Goal: Use online tool/utility: Utilize a website feature to perform a specific function

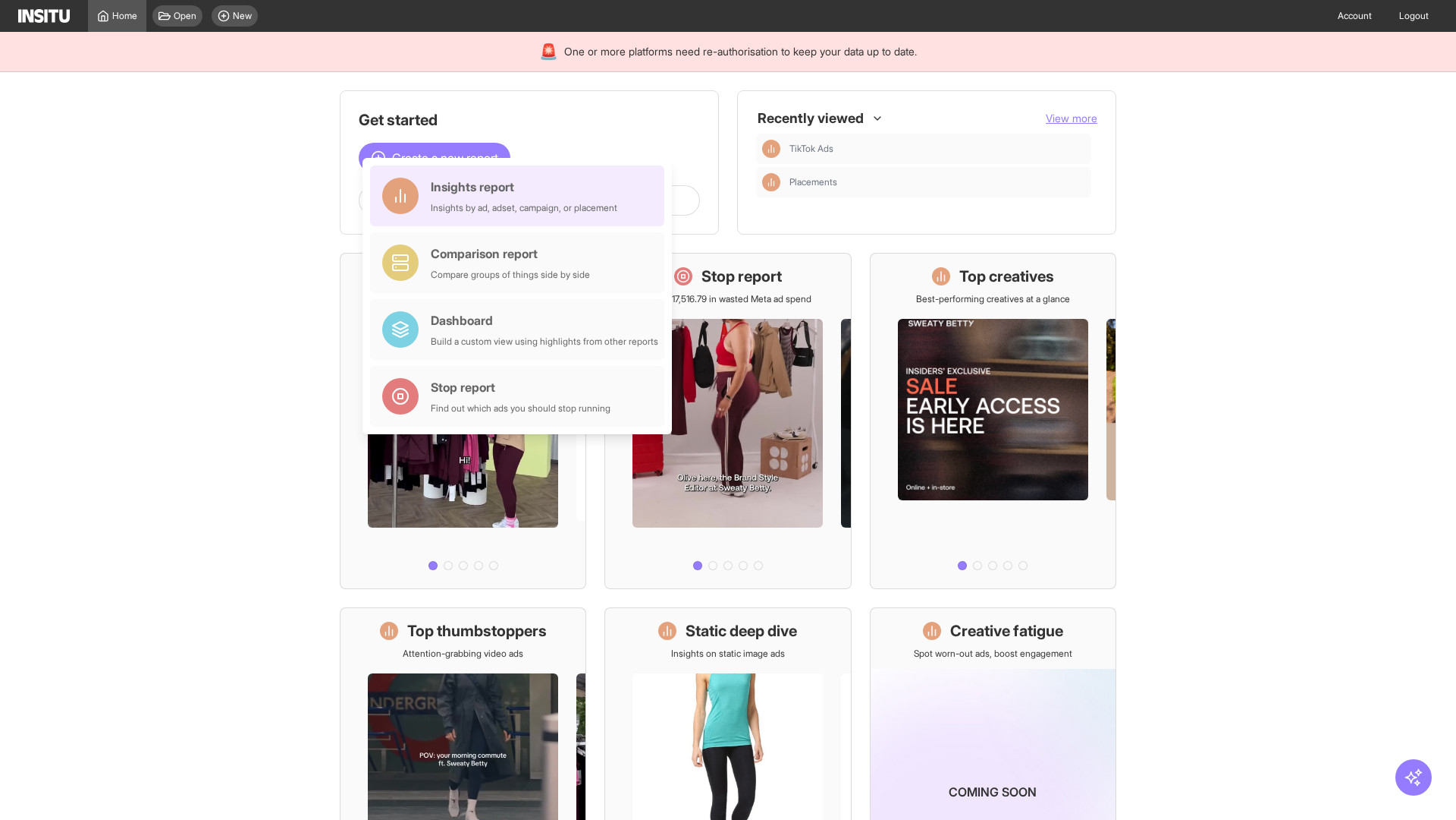
click at [521, 196] on div "Insights report Insights by ad, adset, campaign, or placement" at bounding box center [523, 196] width 187 height 37
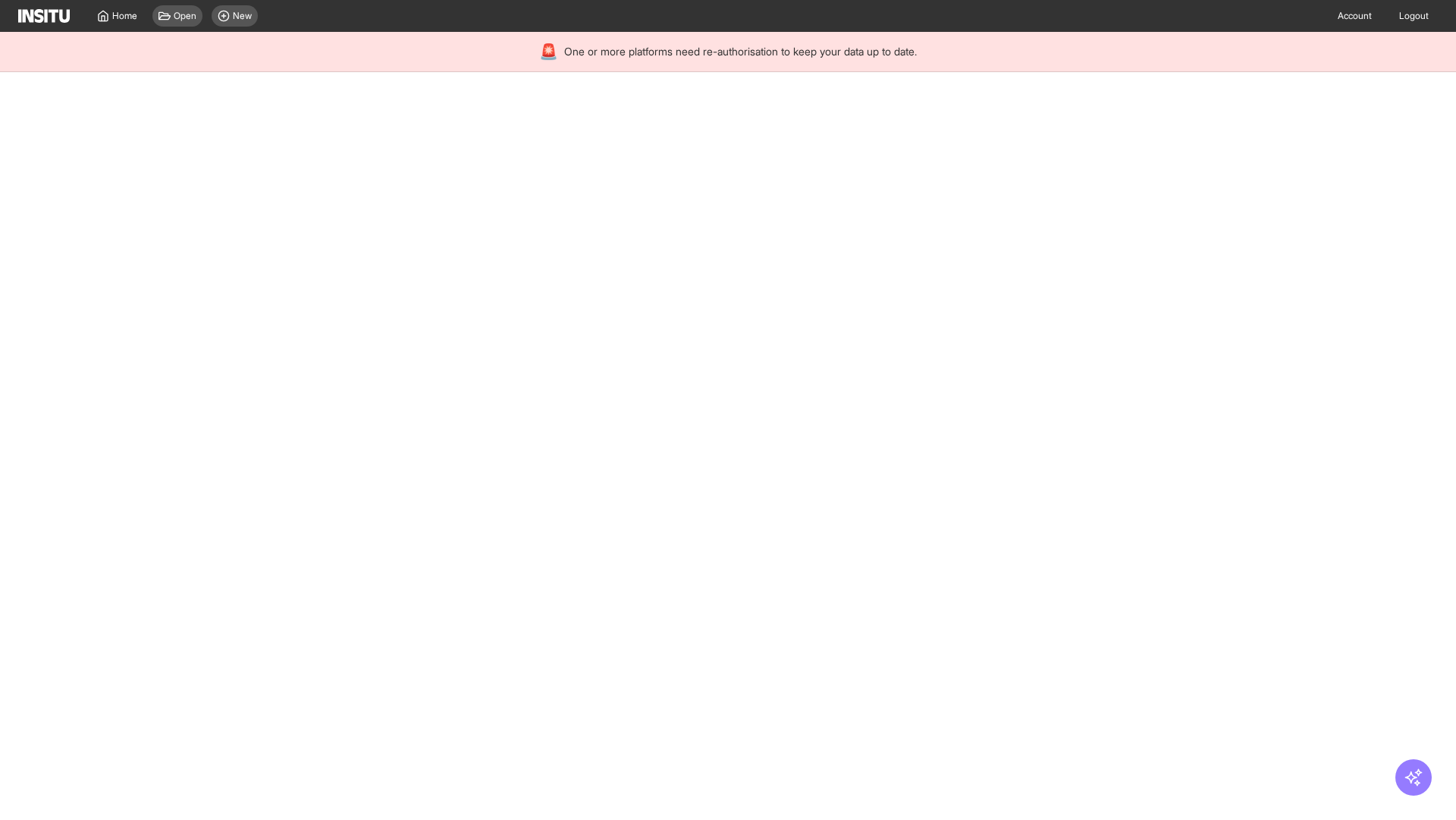
select select "**"
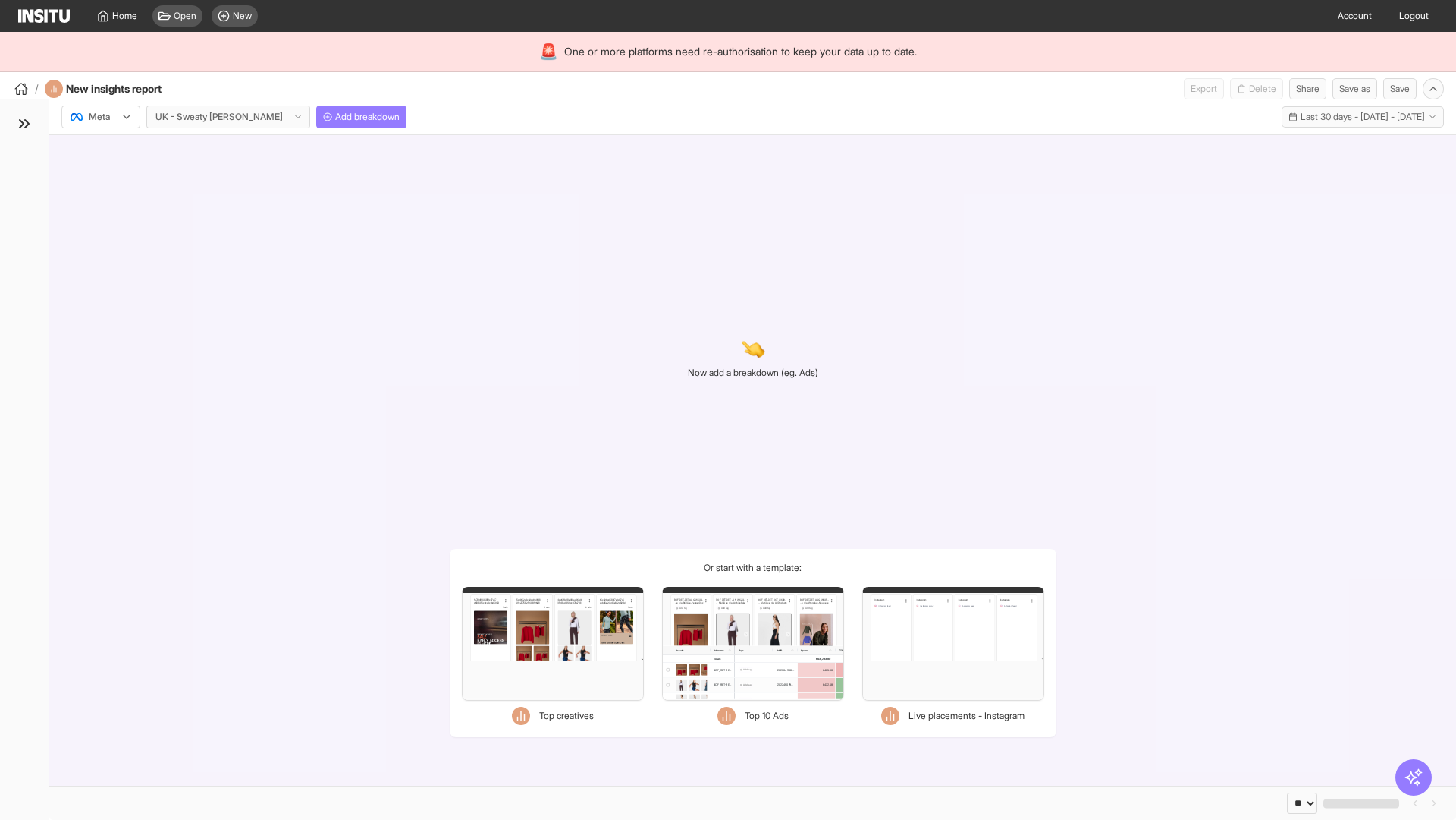
click at [101, 117] on div at bounding box center [90, 117] width 42 height 15
click at [100, 149] on span "Meta" at bounding box center [99, 150] width 20 height 14
click at [335, 117] on span "Add breakdown" at bounding box center [367, 117] width 65 height 12
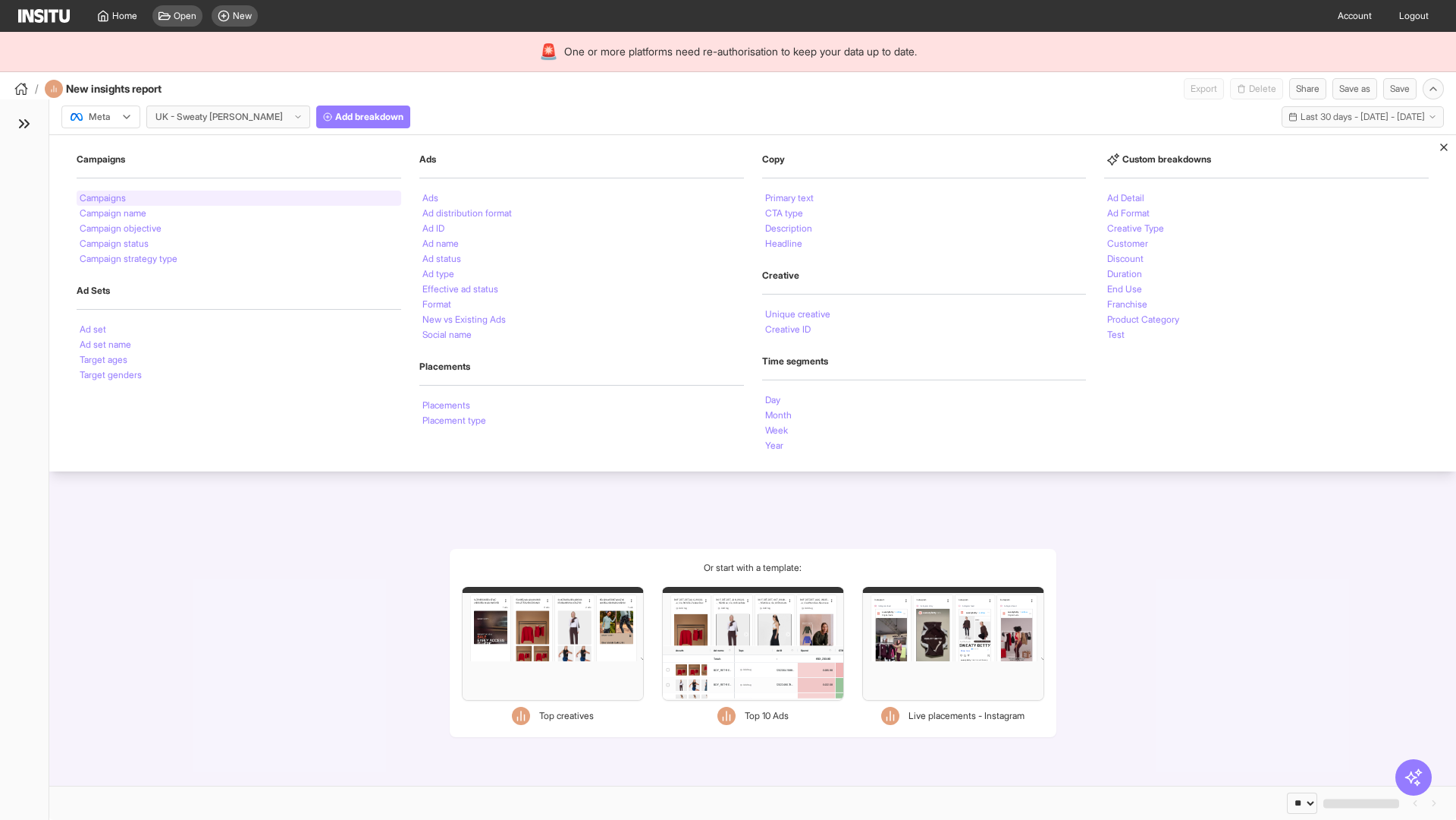
click at [104, 198] on li "Campaigns" at bounding box center [103, 198] width 46 height 9
